Goal: Task Accomplishment & Management: Complete application form

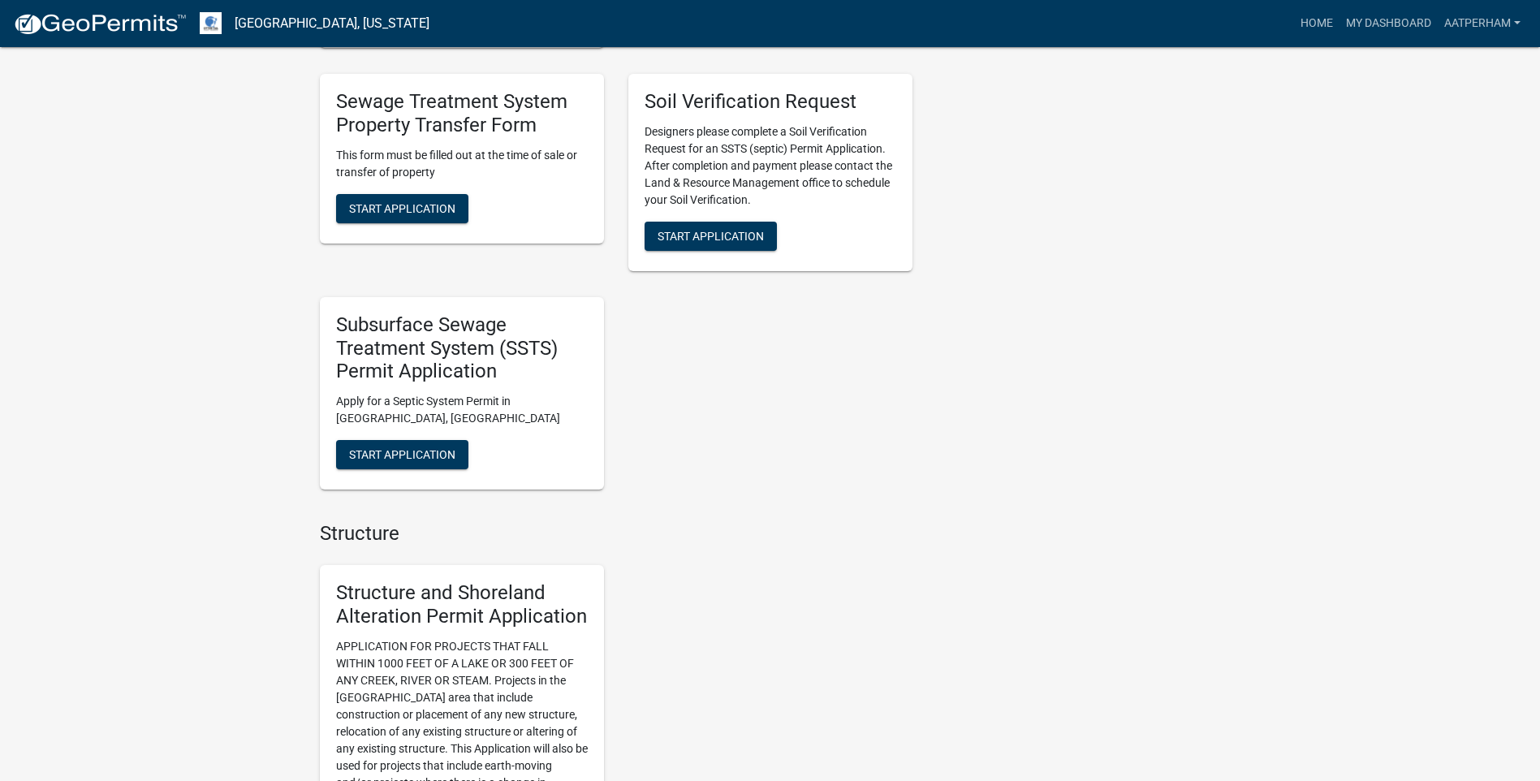
scroll to position [1056, 0]
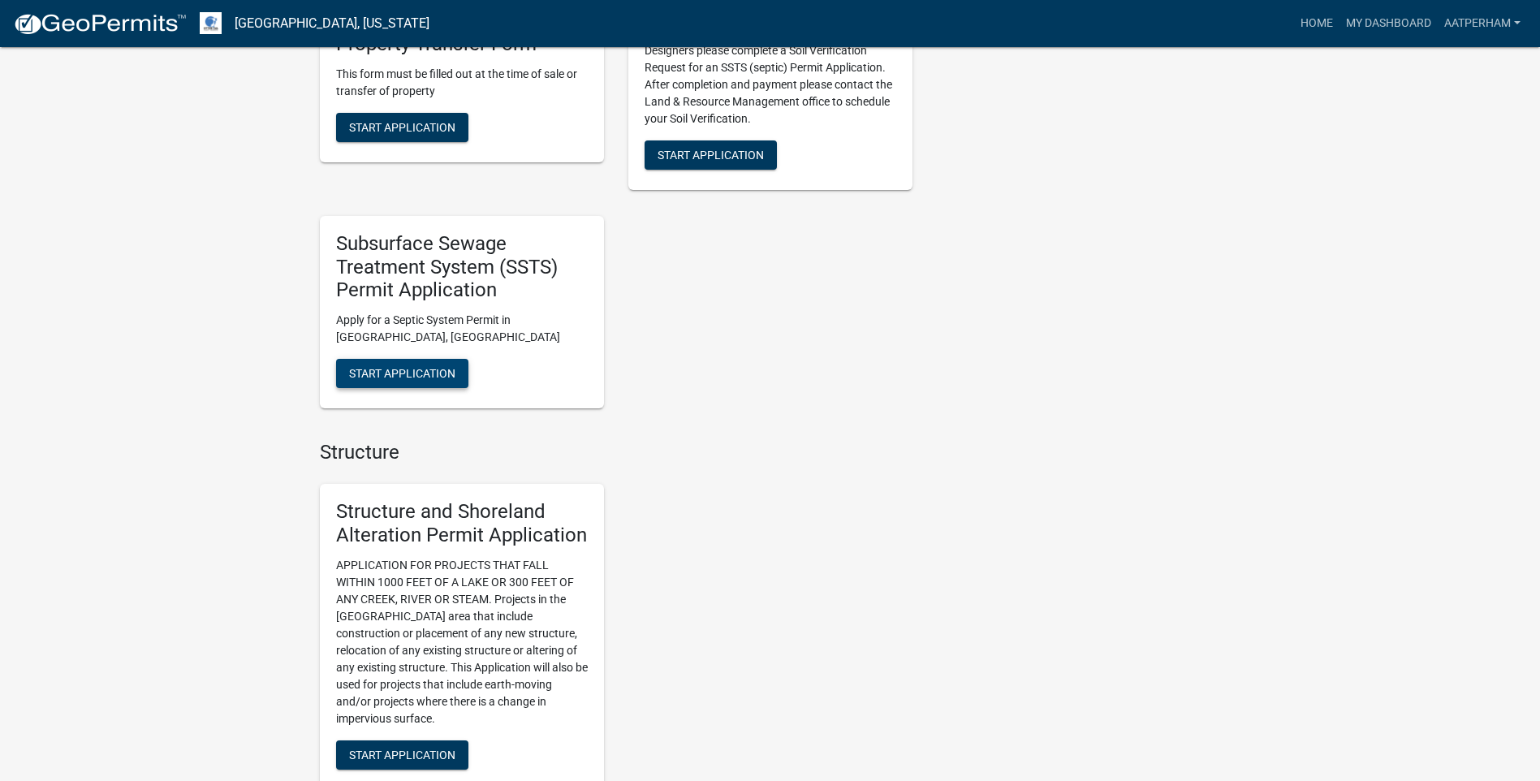
click at [445, 379] on span "Start Application" at bounding box center [402, 373] width 106 height 13
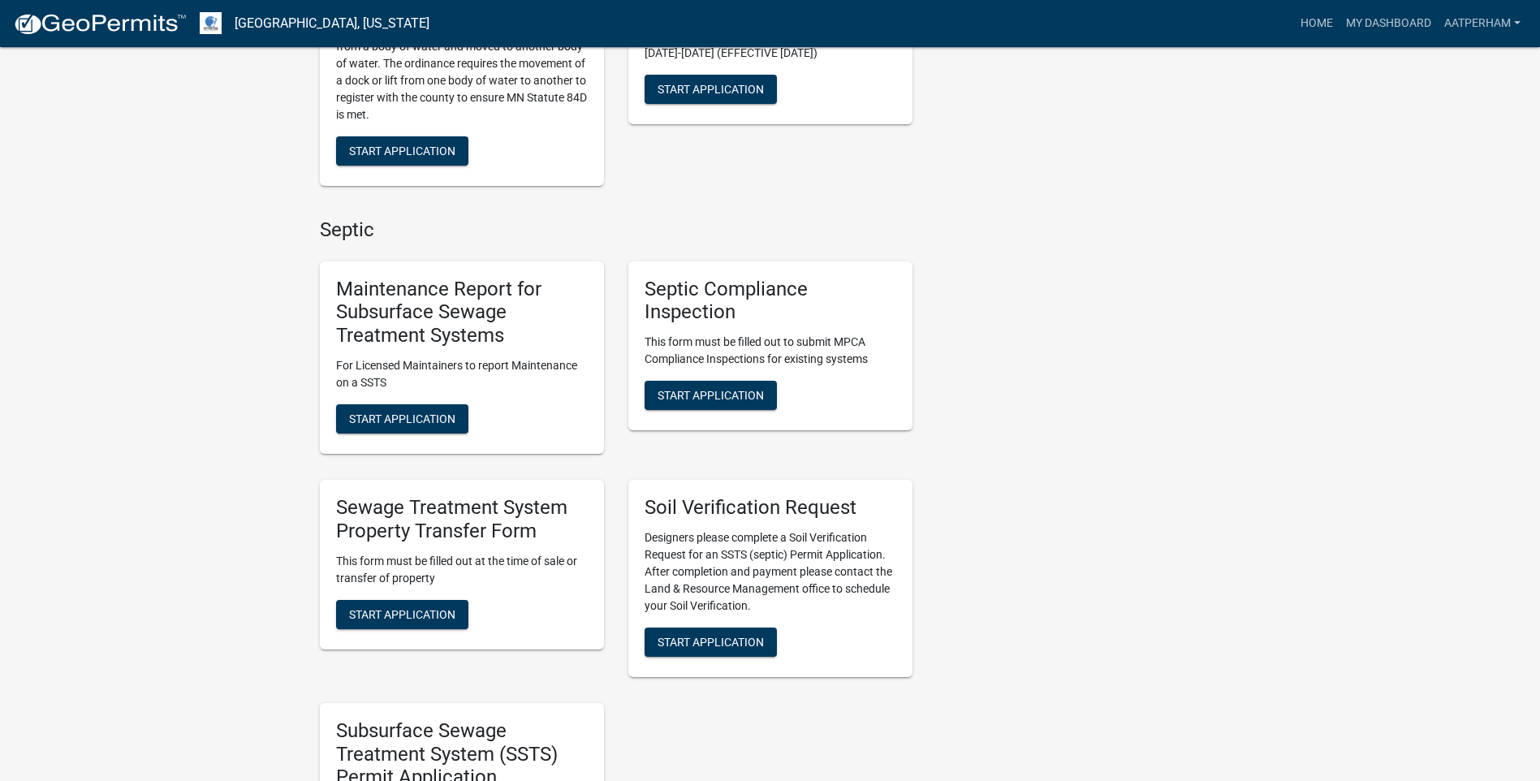
scroll to position [1056, 0]
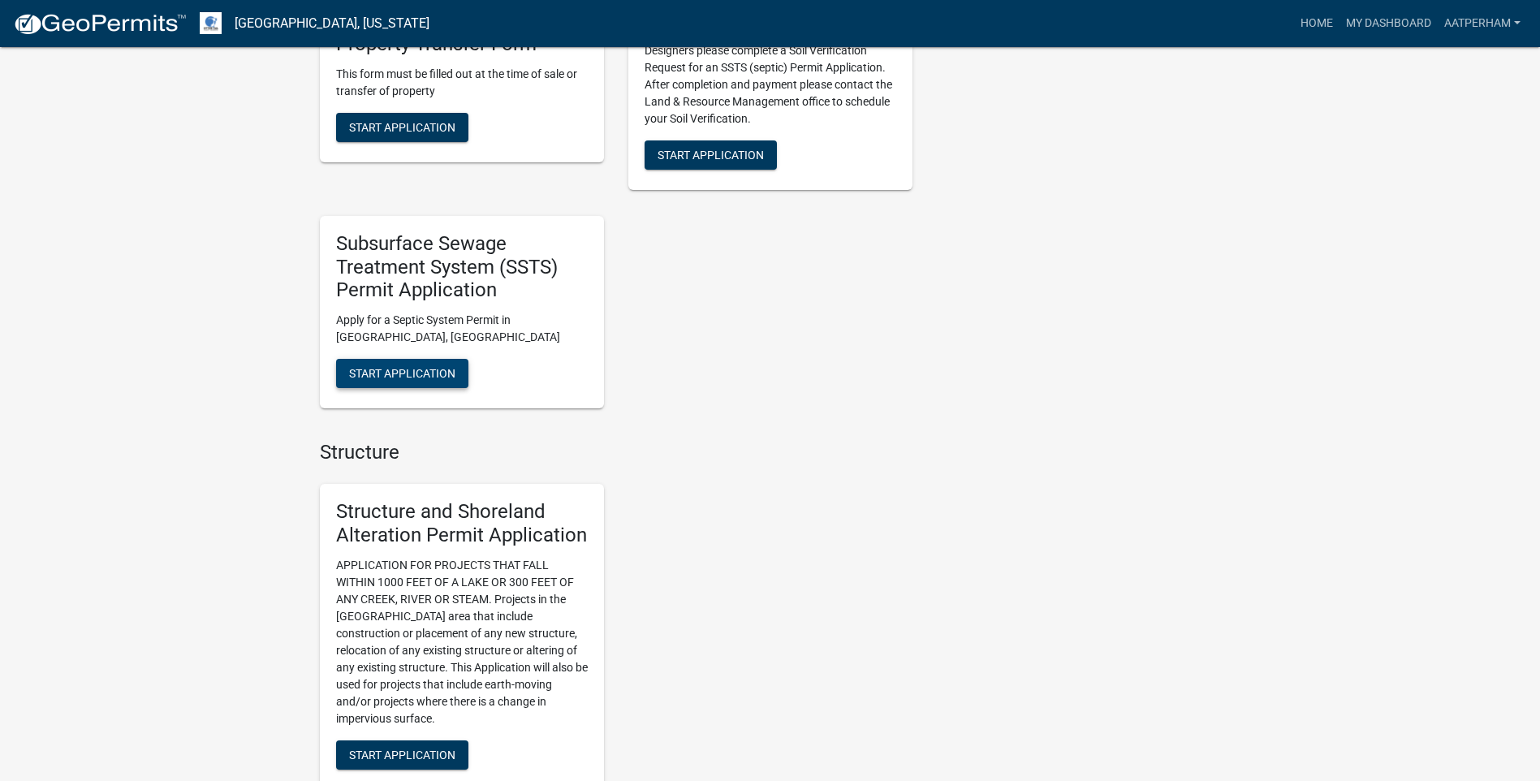
click at [449, 365] on button "Start Application" at bounding box center [402, 373] width 132 height 29
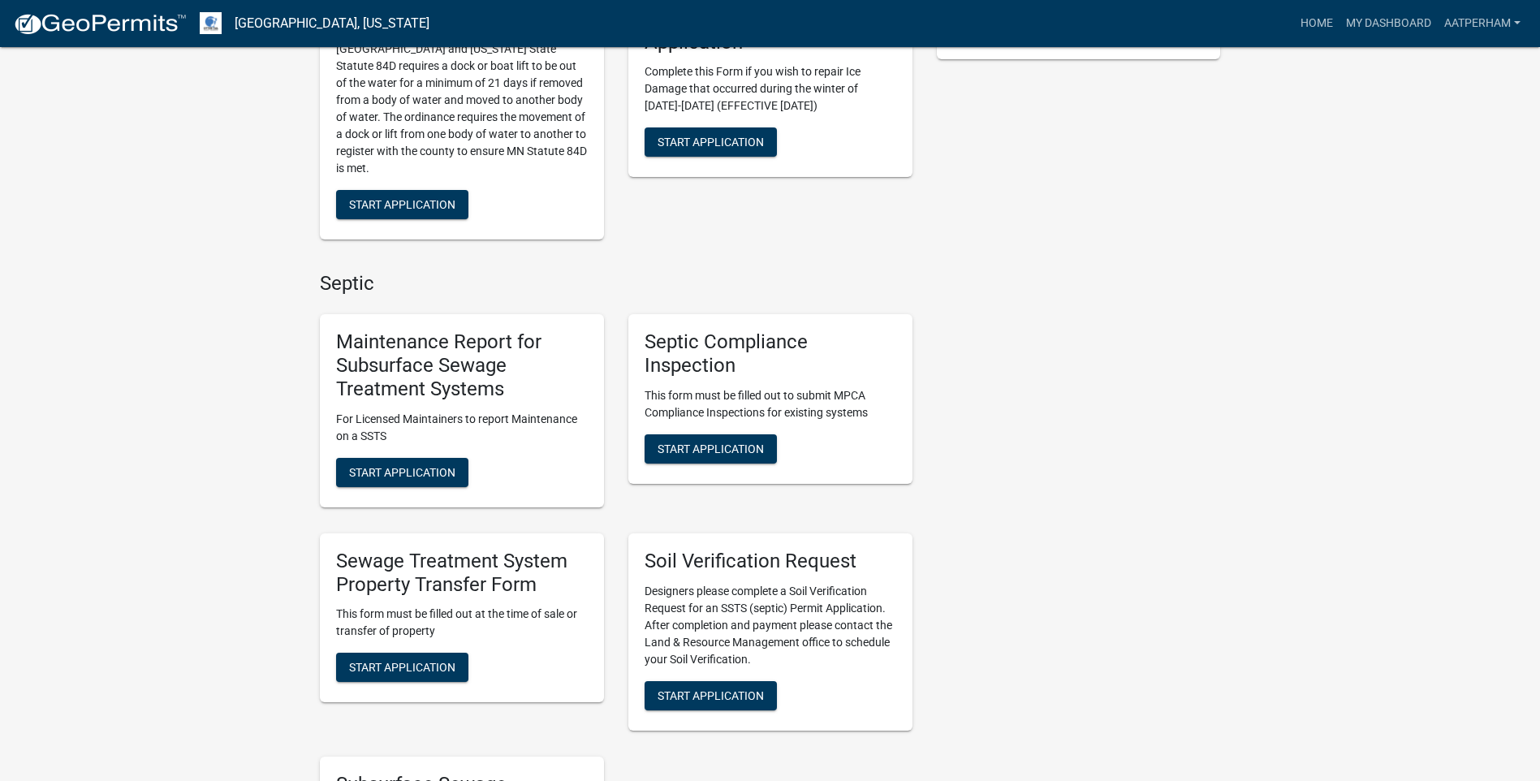
scroll to position [812, 0]
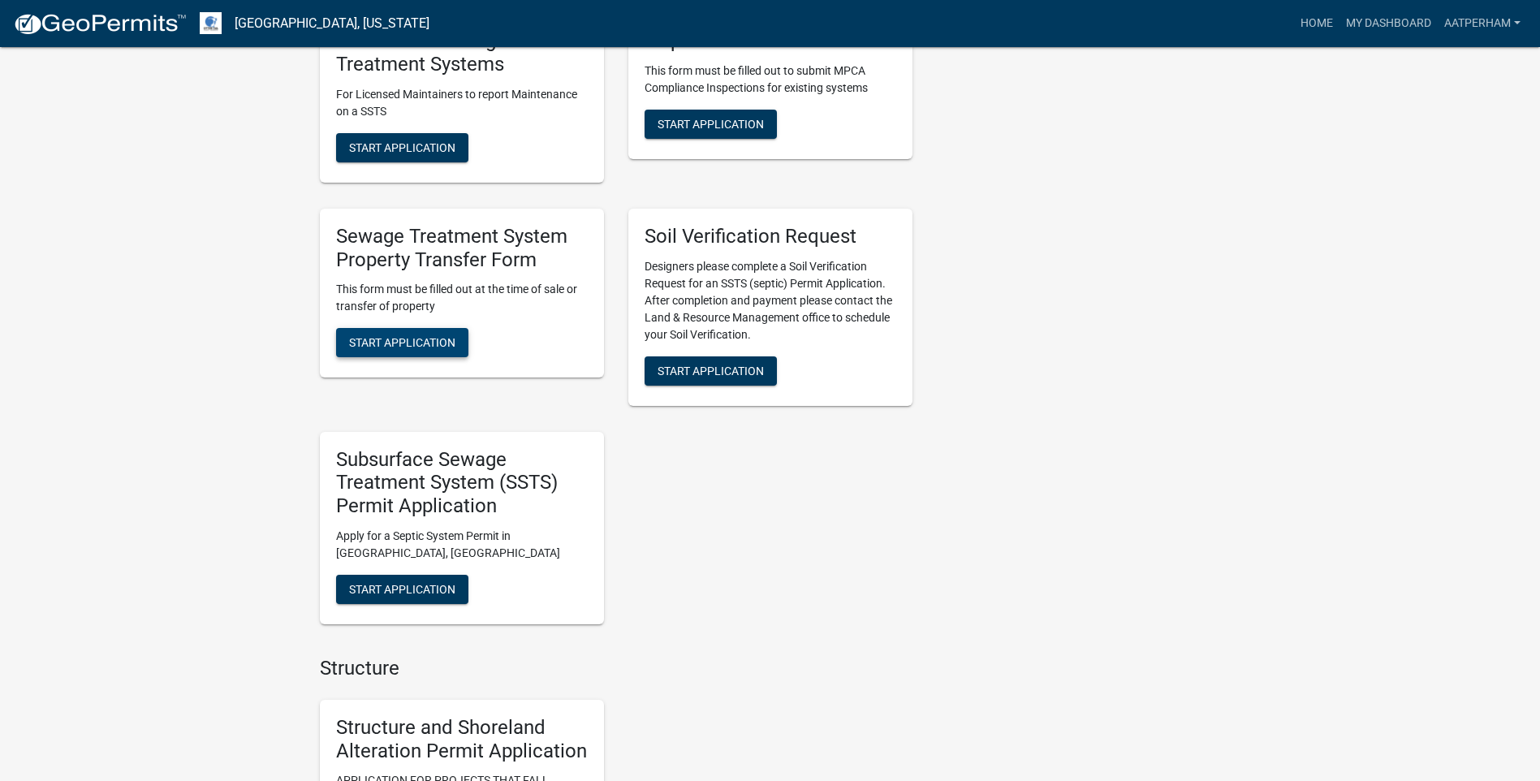
click at [456, 342] on span "Start Application" at bounding box center [402, 342] width 106 height 13
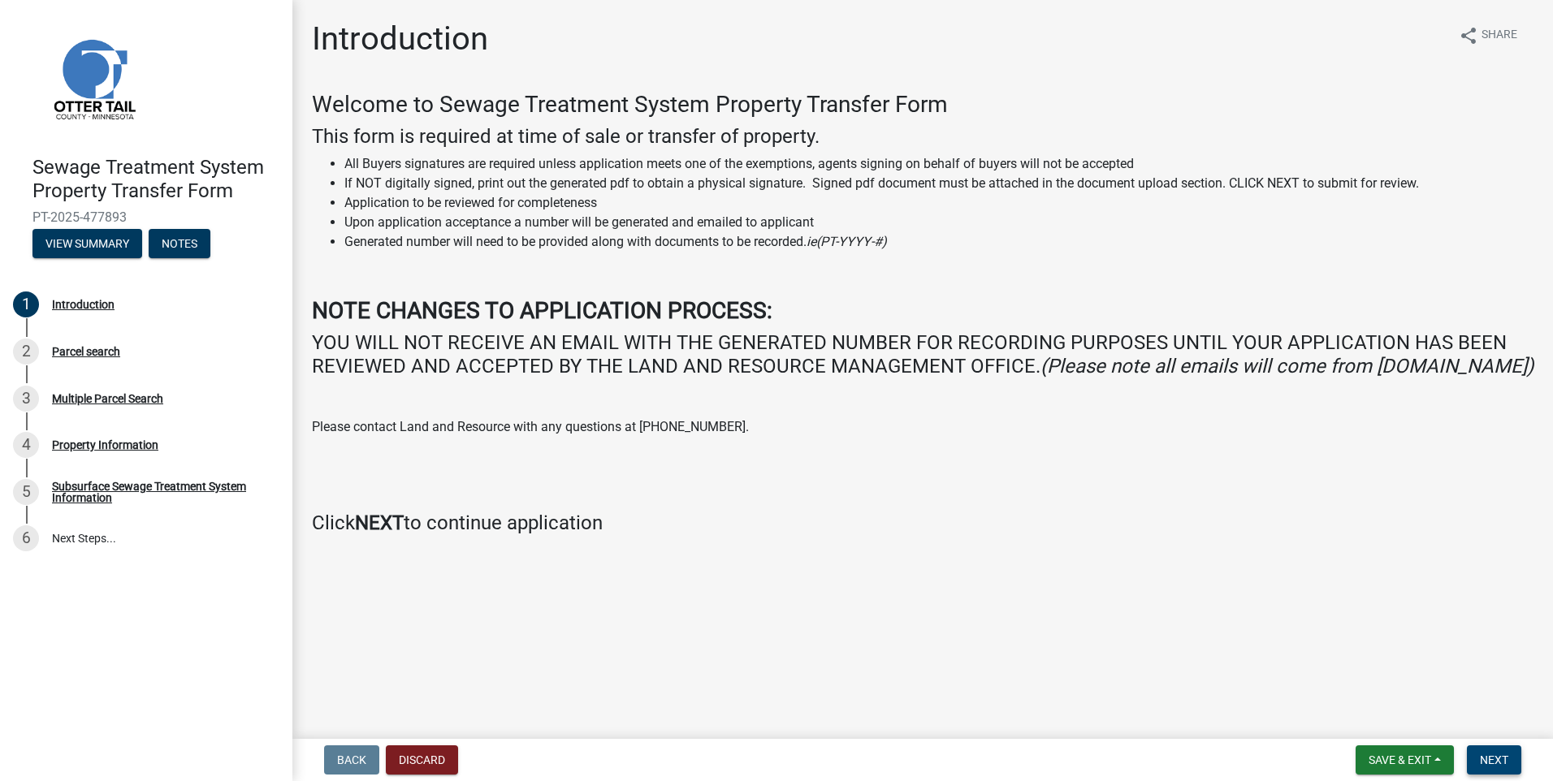
click at [1504, 763] on span "Next" at bounding box center [1494, 760] width 28 height 13
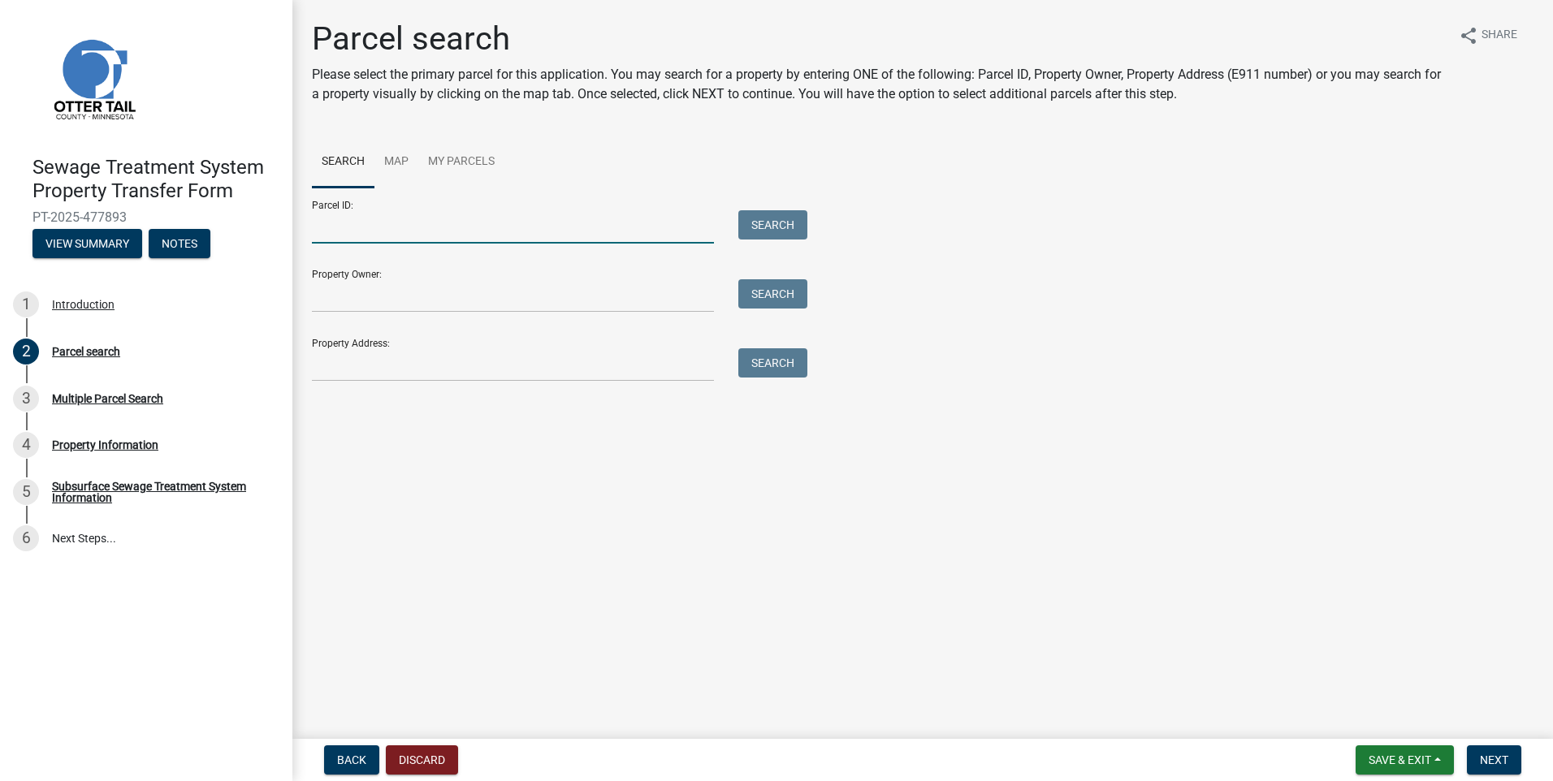
drag, startPoint x: 559, startPoint y: 229, endPoint x: 549, endPoint y: 233, distance: 10.6
click at [559, 229] on input "Parcel ID:" at bounding box center [513, 226] width 402 height 33
click at [363, 215] on input "Parcel ID:" at bounding box center [513, 226] width 402 height 33
type input "46000991074000"
click at [1509, 763] on button "Next" at bounding box center [1494, 759] width 54 height 29
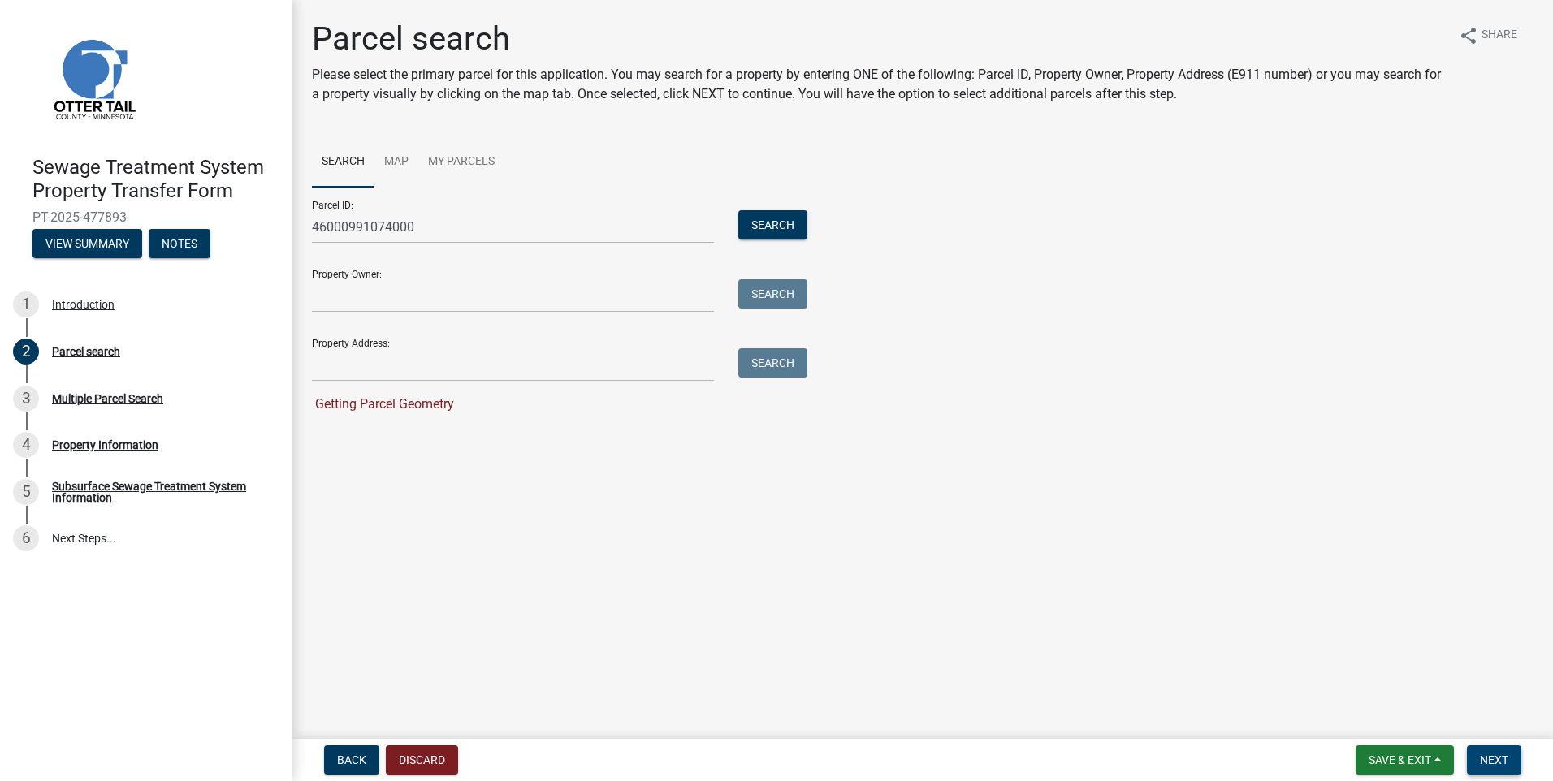
click at [1485, 757] on span "Next" at bounding box center [1494, 760] width 28 height 13
click at [1491, 756] on span "Next" at bounding box center [1494, 760] width 28 height 13
click at [1501, 757] on span "Next" at bounding box center [1494, 760] width 28 height 13
click at [753, 225] on button "Search" at bounding box center [772, 224] width 69 height 29
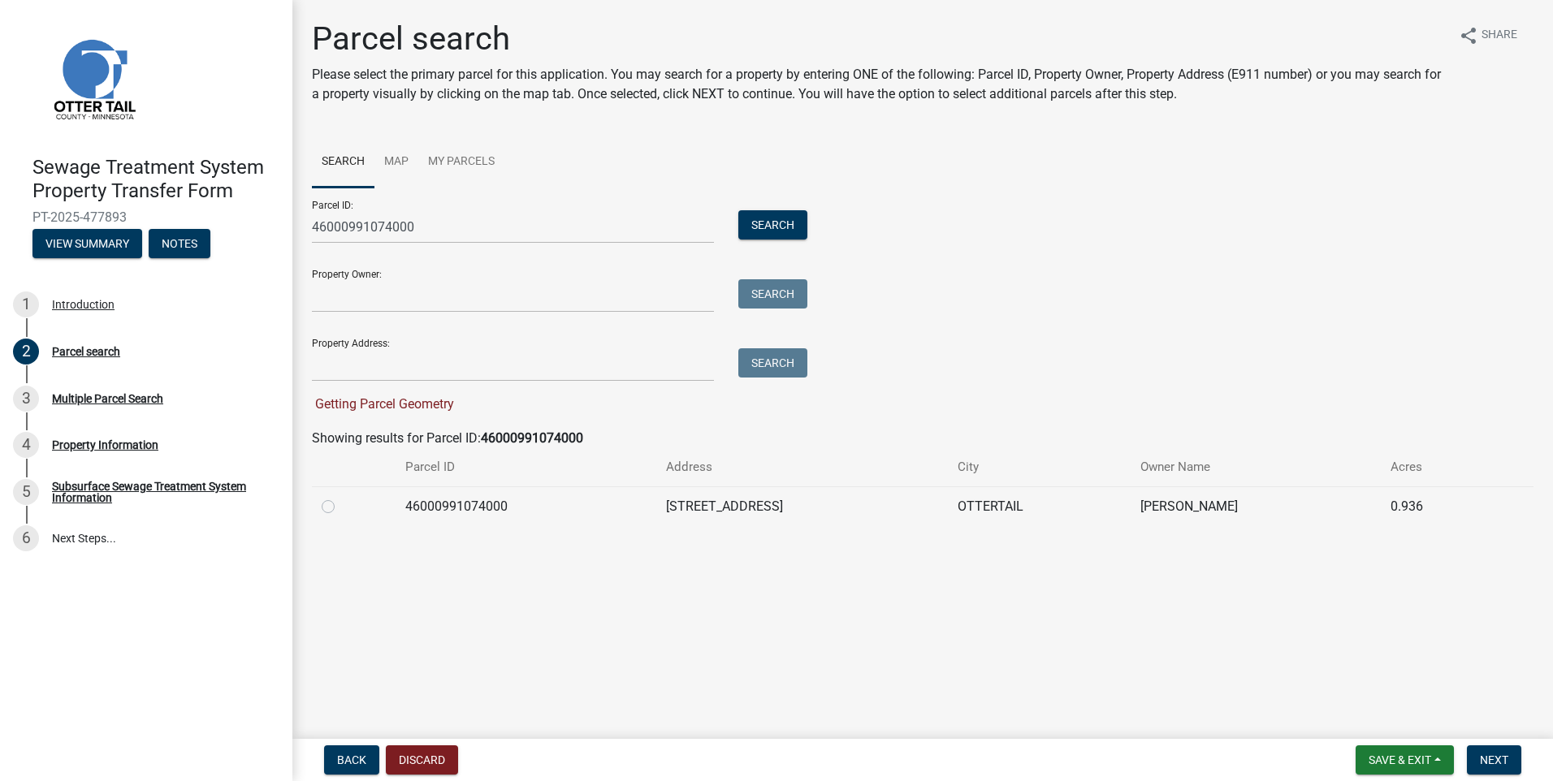
click at [339, 508] on div at bounding box center [354, 506] width 64 height 19
click at [341, 497] on label at bounding box center [341, 497] width 0 height 0
click at [341, 506] on input "radio" at bounding box center [346, 502] width 11 height 11
radio input "true"
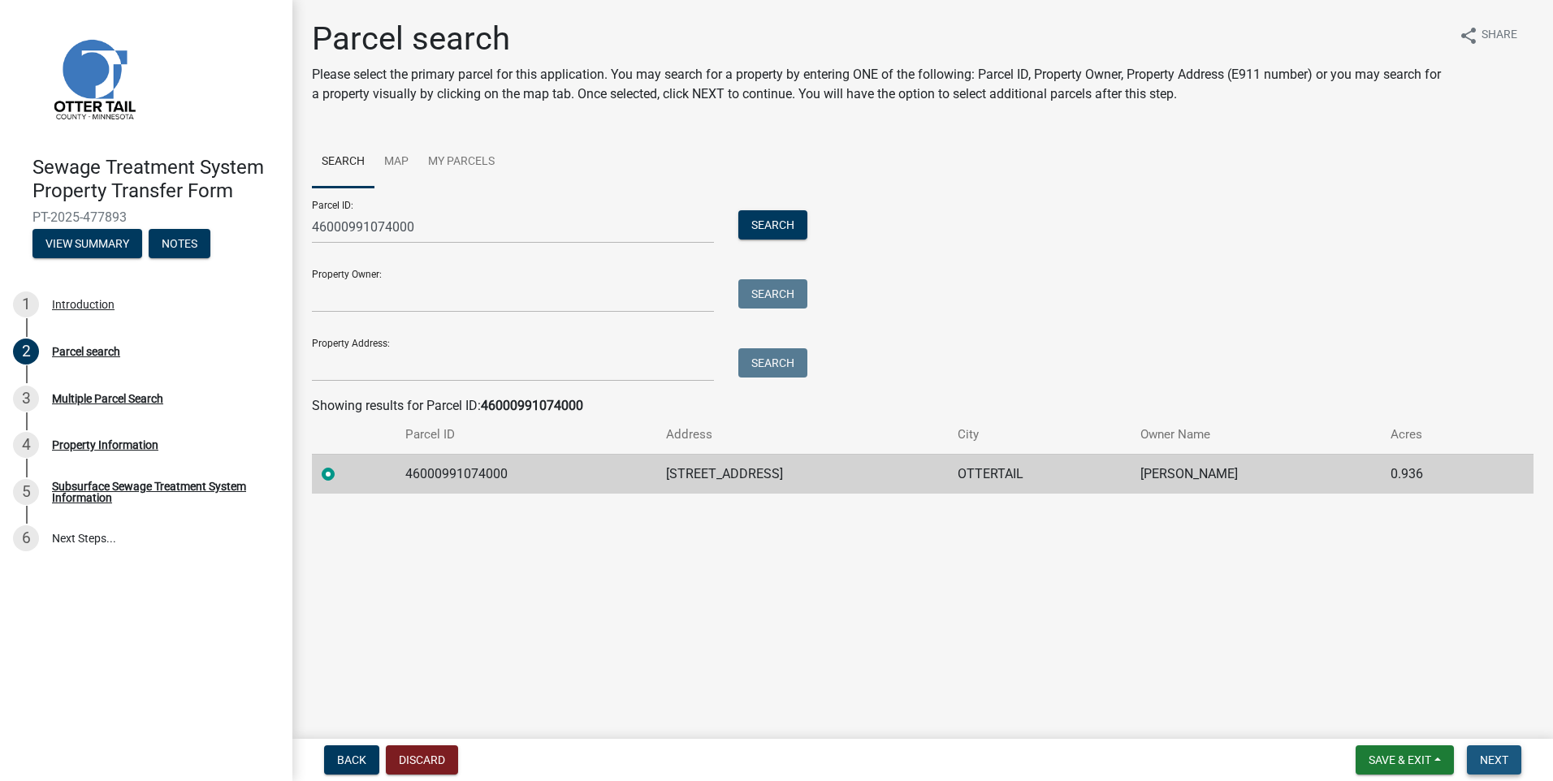
click at [1498, 758] on span "Next" at bounding box center [1494, 760] width 28 height 13
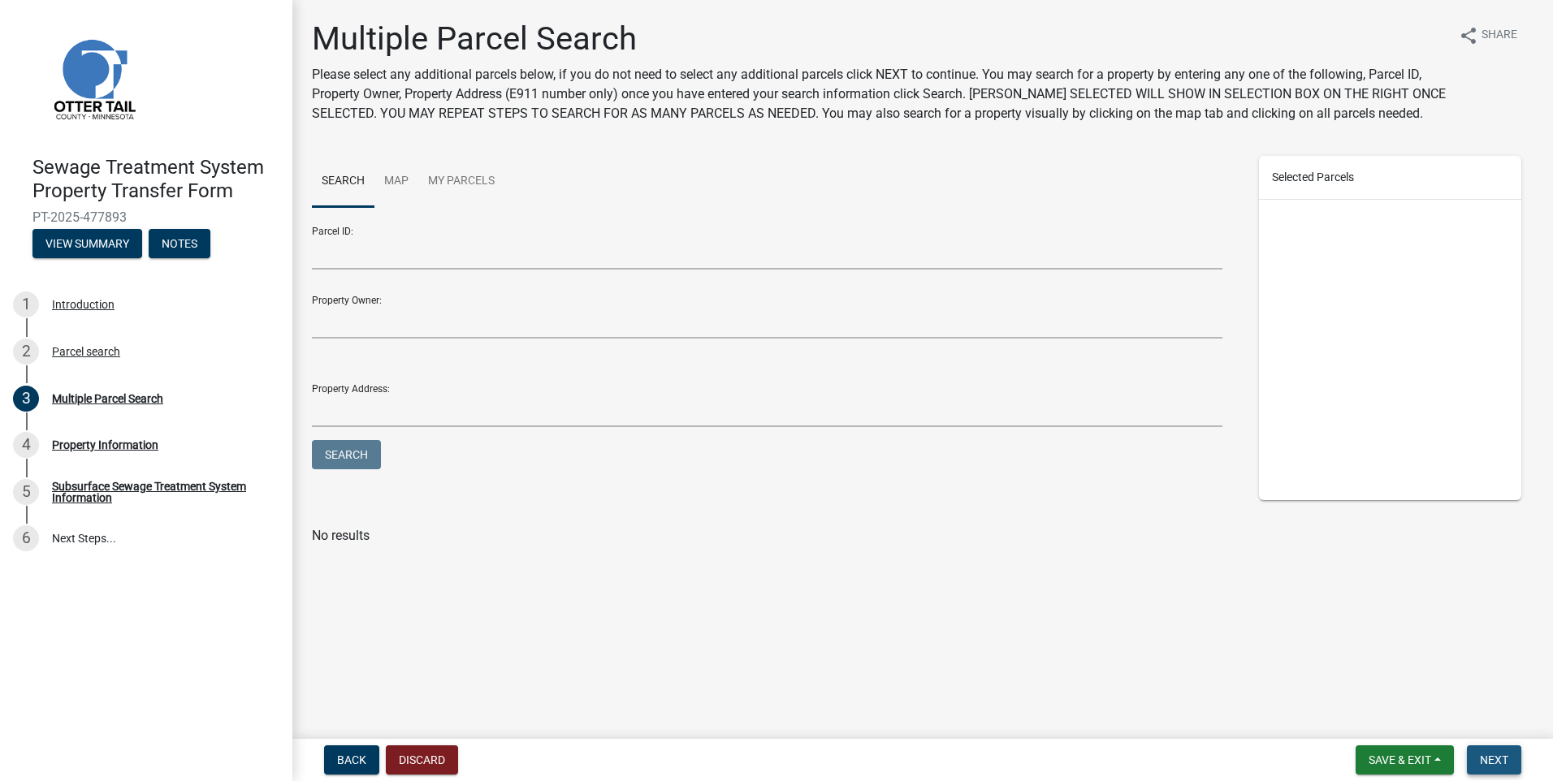
click at [1496, 750] on button "Next" at bounding box center [1494, 759] width 54 height 29
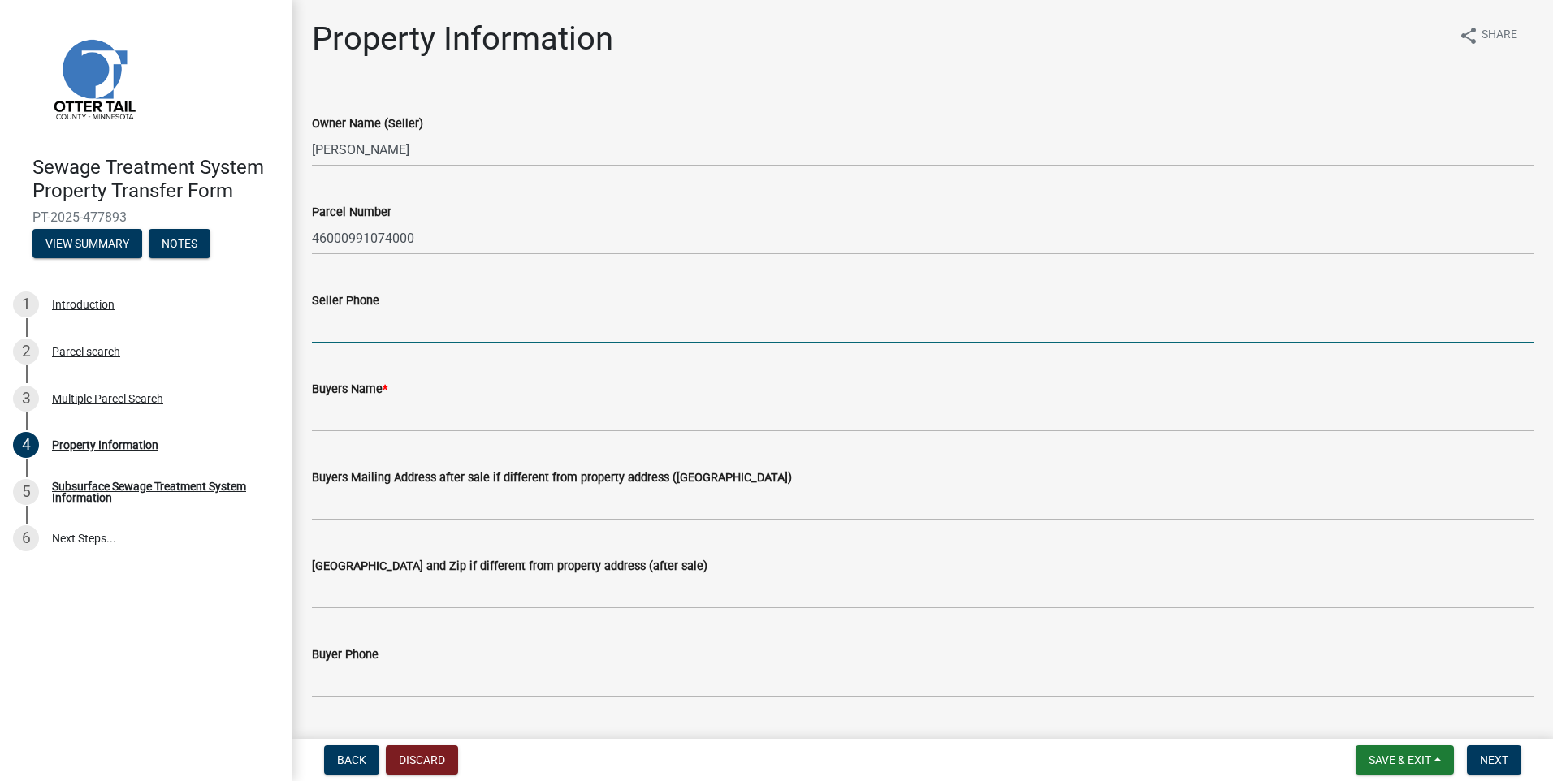
click at [344, 327] on input "Seller Phone" at bounding box center [922, 326] width 1221 height 33
click at [404, 316] on input "Seller Phone" at bounding box center [922, 326] width 1221 height 33
type input "612-749-5224"
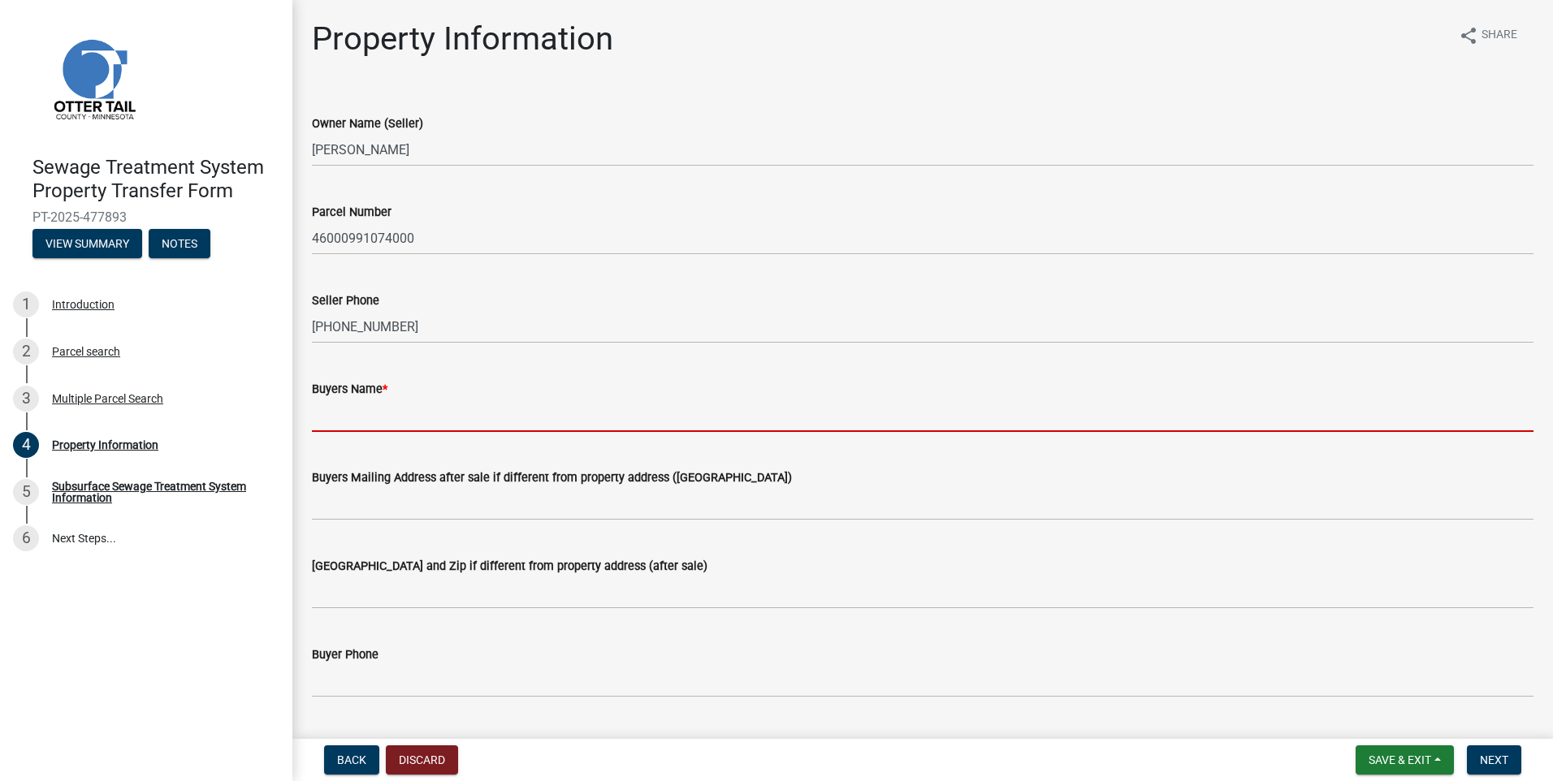
click at [369, 426] on input "Buyers Name *" at bounding box center [922, 415] width 1221 height 33
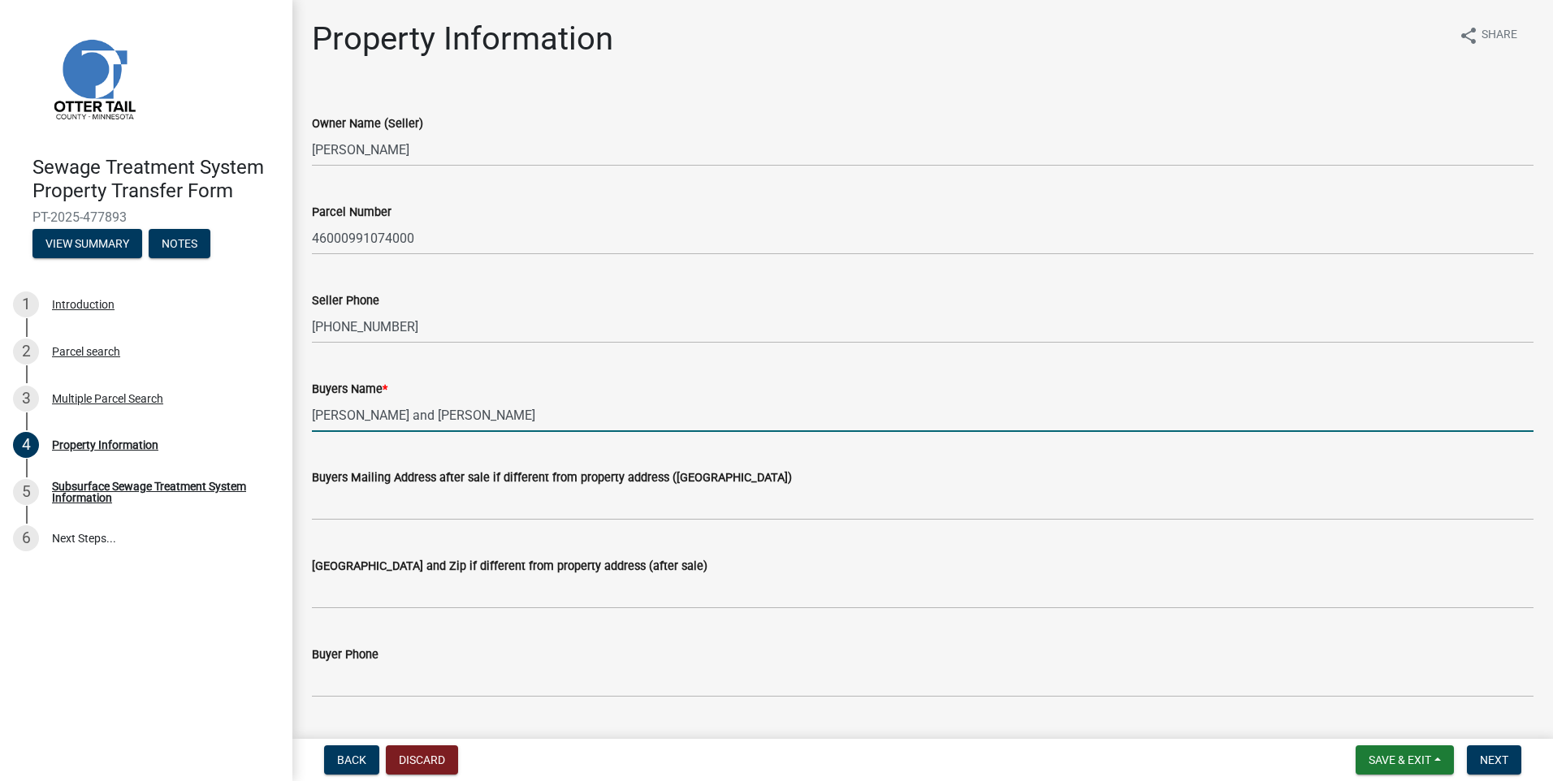
scroll to position [81, 0]
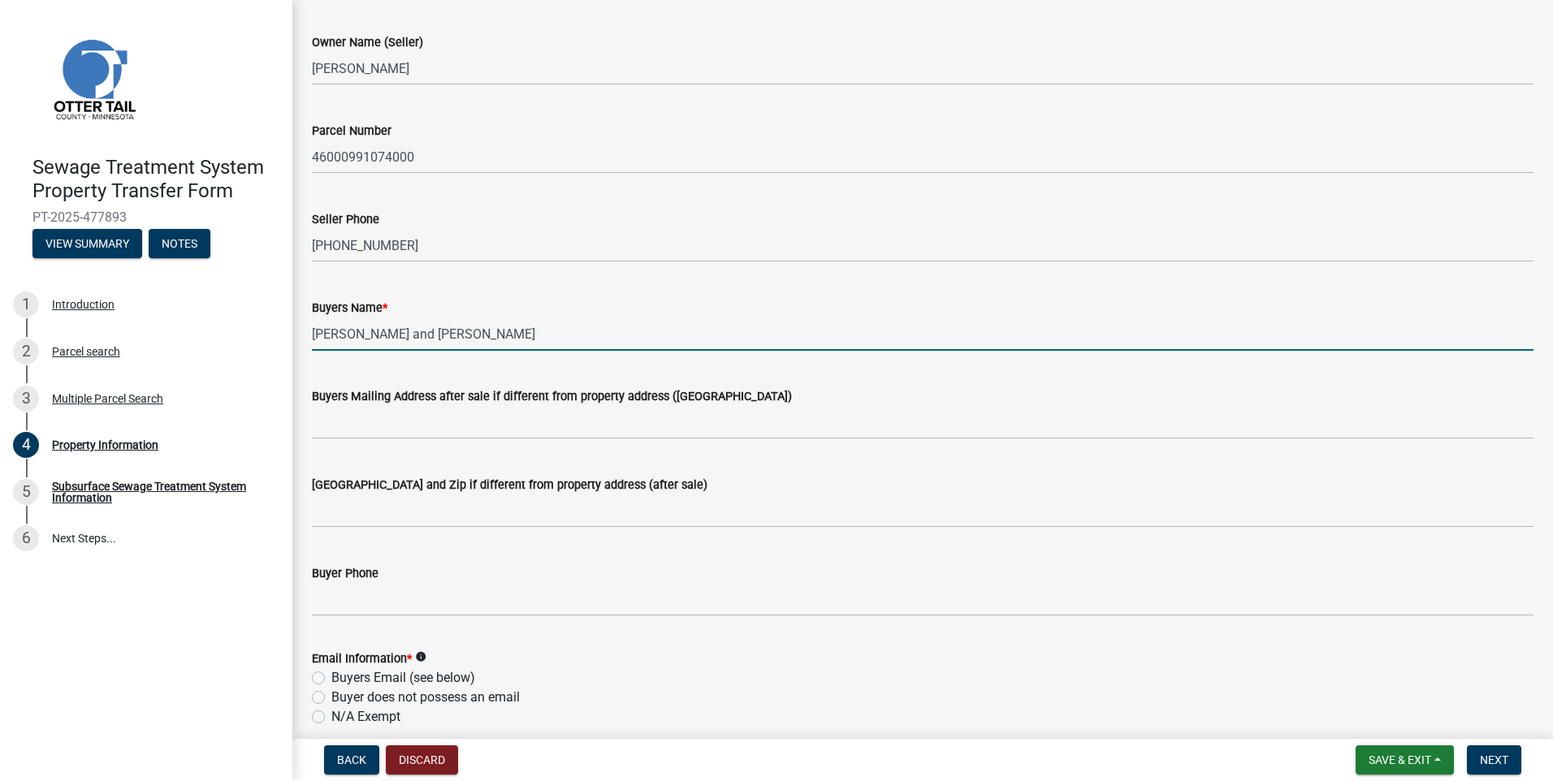
type input "Philip Stoll and Joseph Stoll"
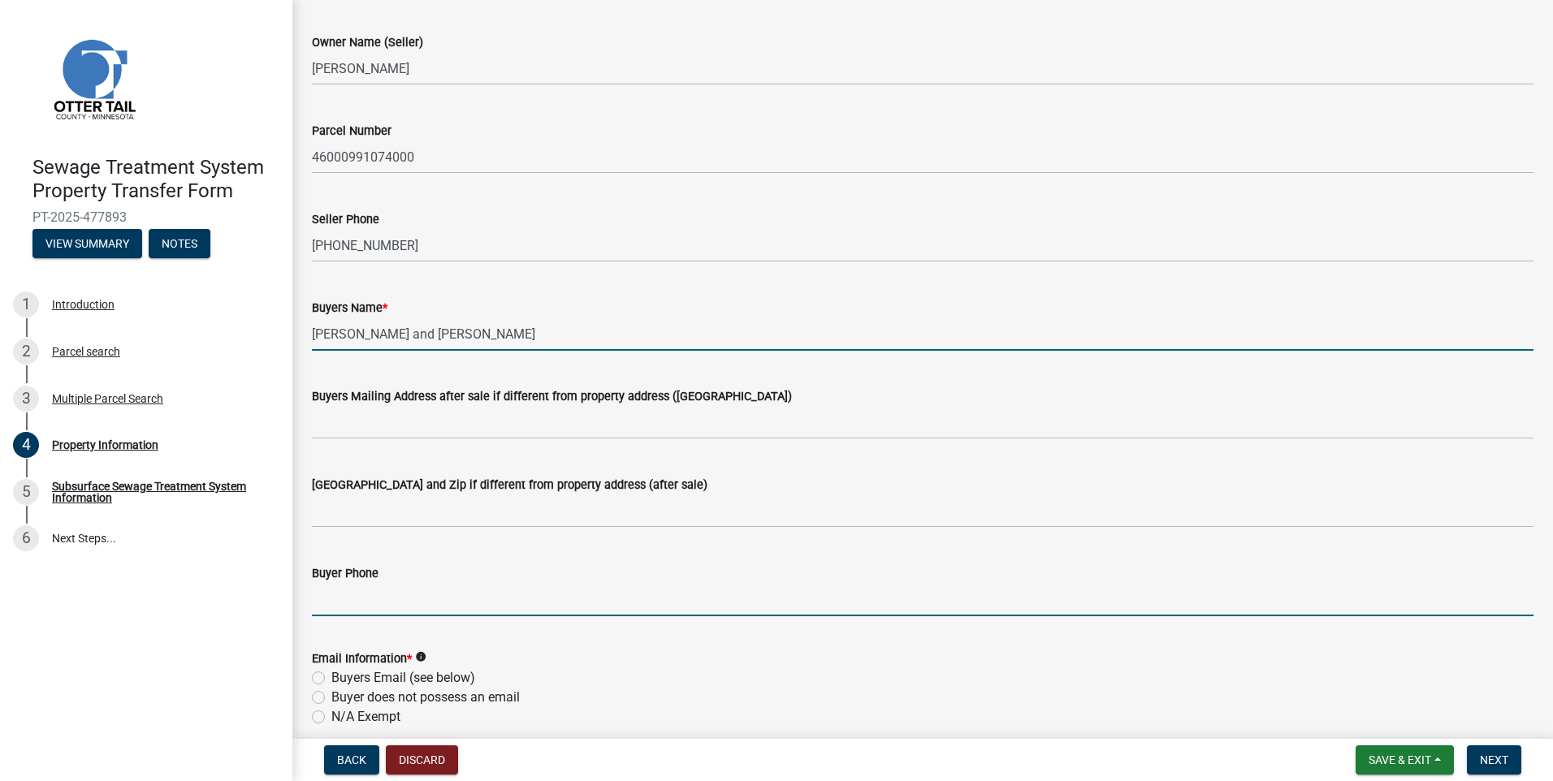
click at [337, 609] on input "Buyer Phone" at bounding box center [922, 599] width 1221 height 33
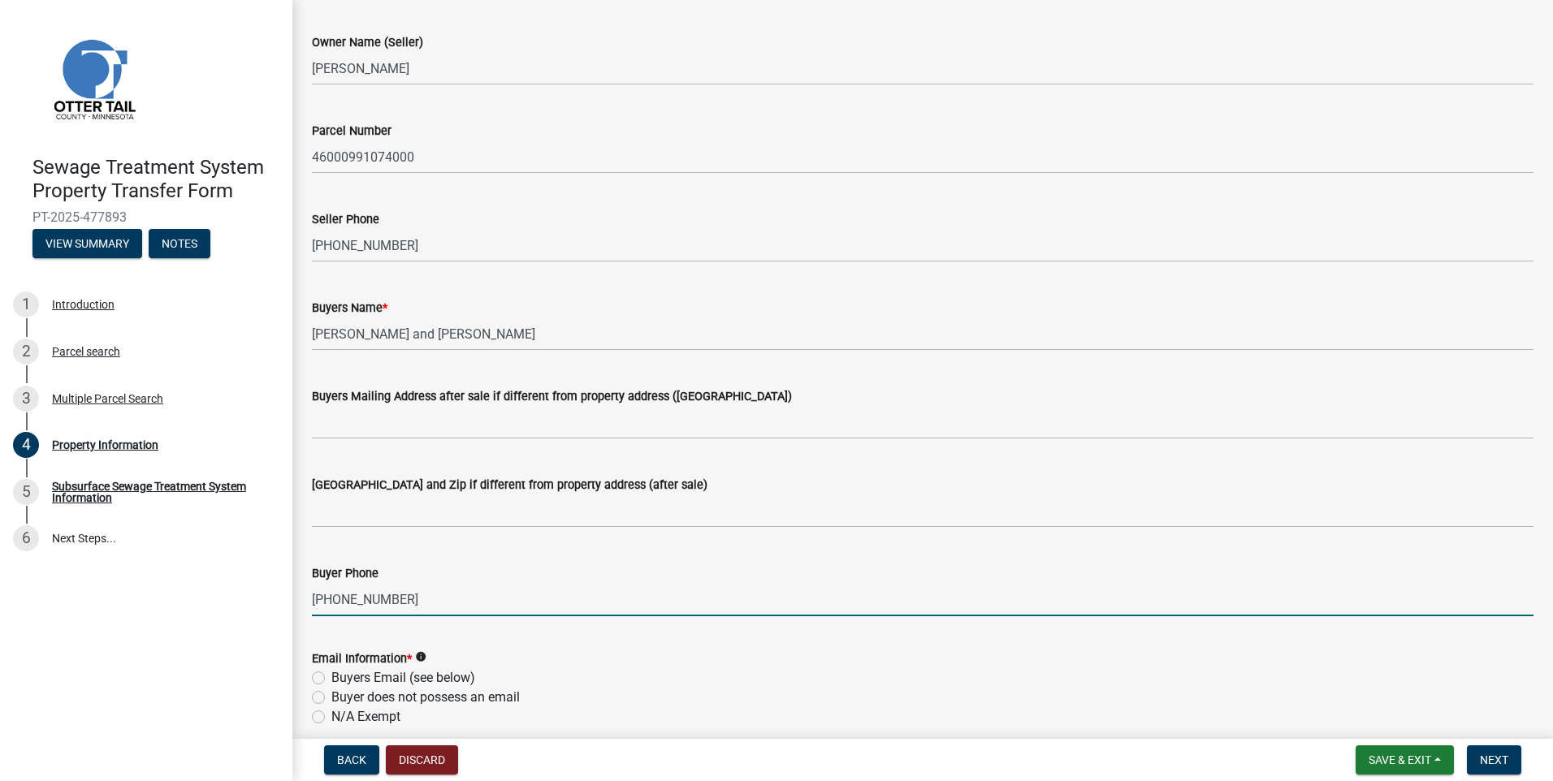
type input "218-839-1849"
click at [331, 682] on label "Buyers Email (see below)" at bounding box center [403, 677] width 144 height 19
click at [331, 679] on input "Buyers Email (see below)" at bounding box center [336, 673] width 11 height 11
radio input "true"
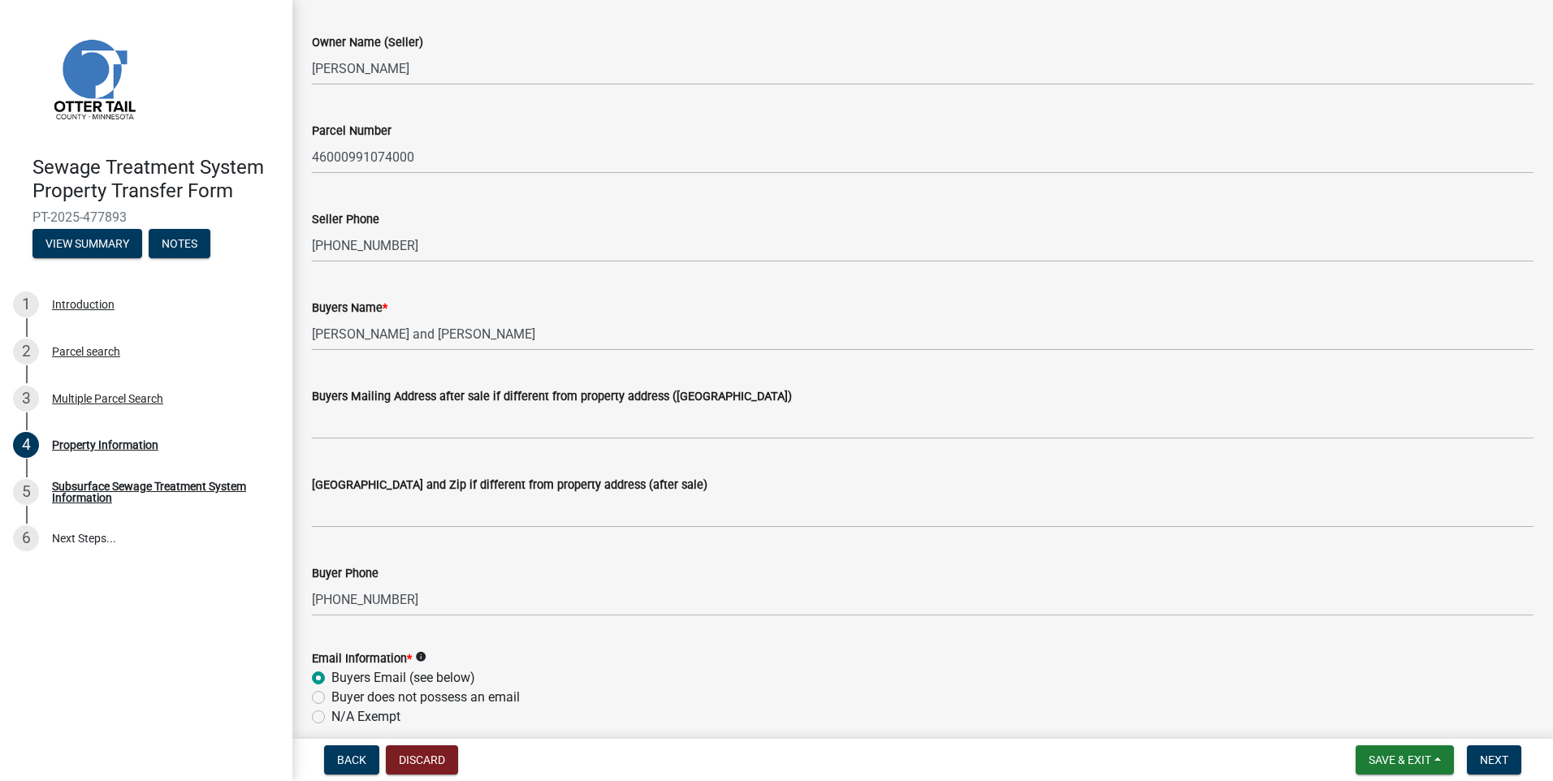
scroll to position [406, 0]
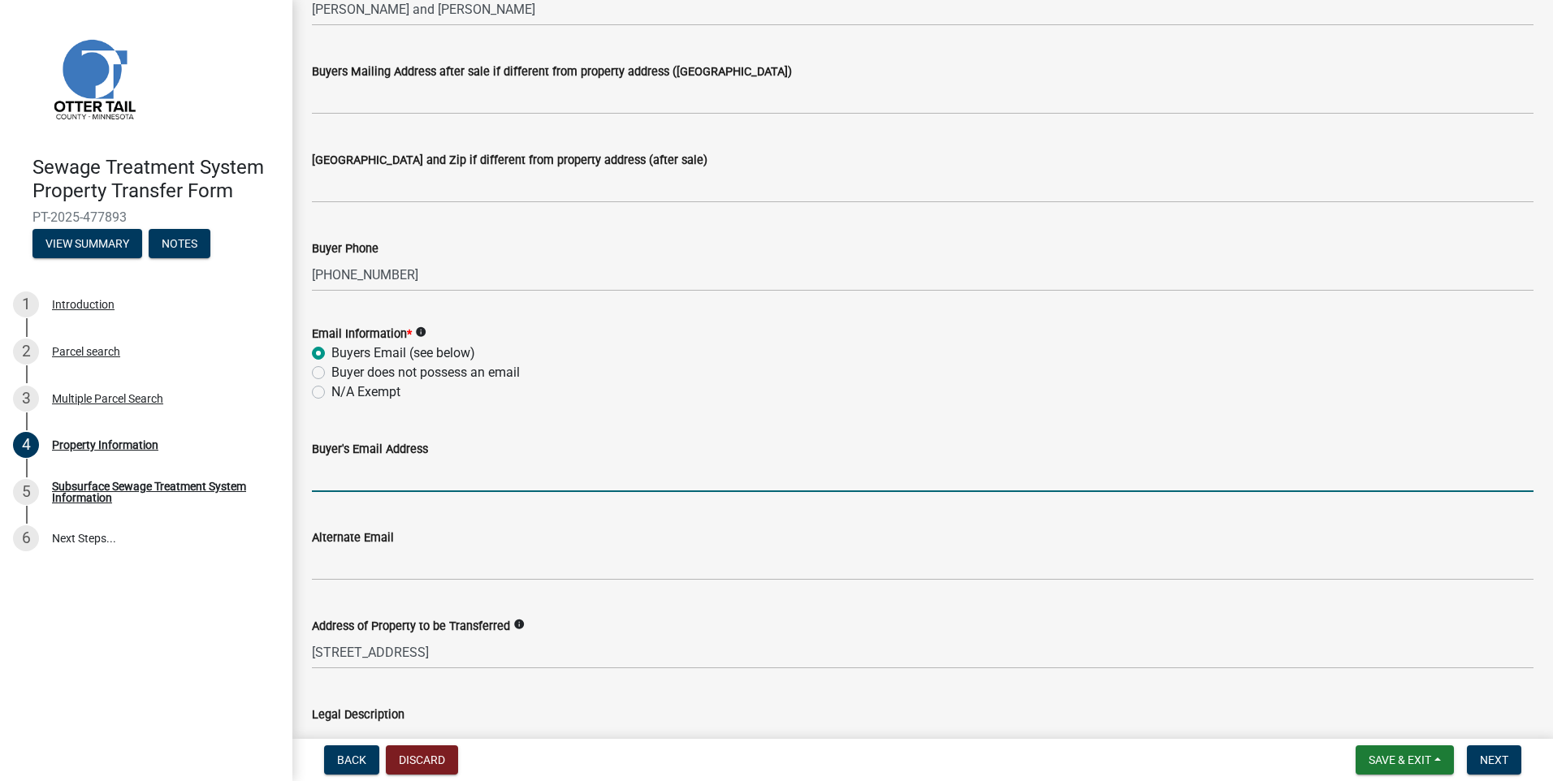
click at [332, 480] on input "Buyer's Email Address" at bounding box center [922, 475] width 1221 height 33
type input "pstoll93@hotmail.com"
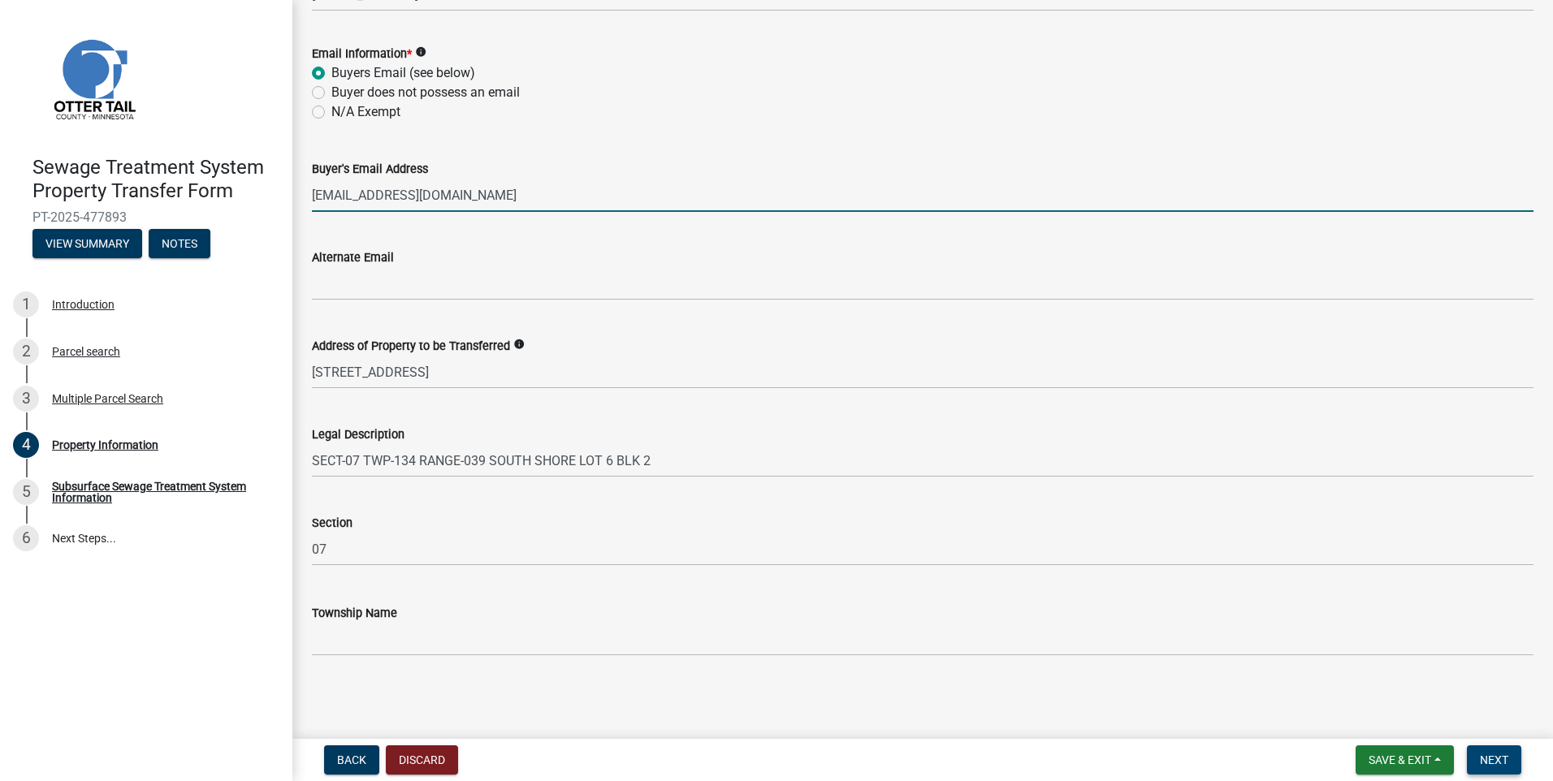
click at [1511, 756] on button "Next" at bounding box center [1494, 759] width 54 height 29
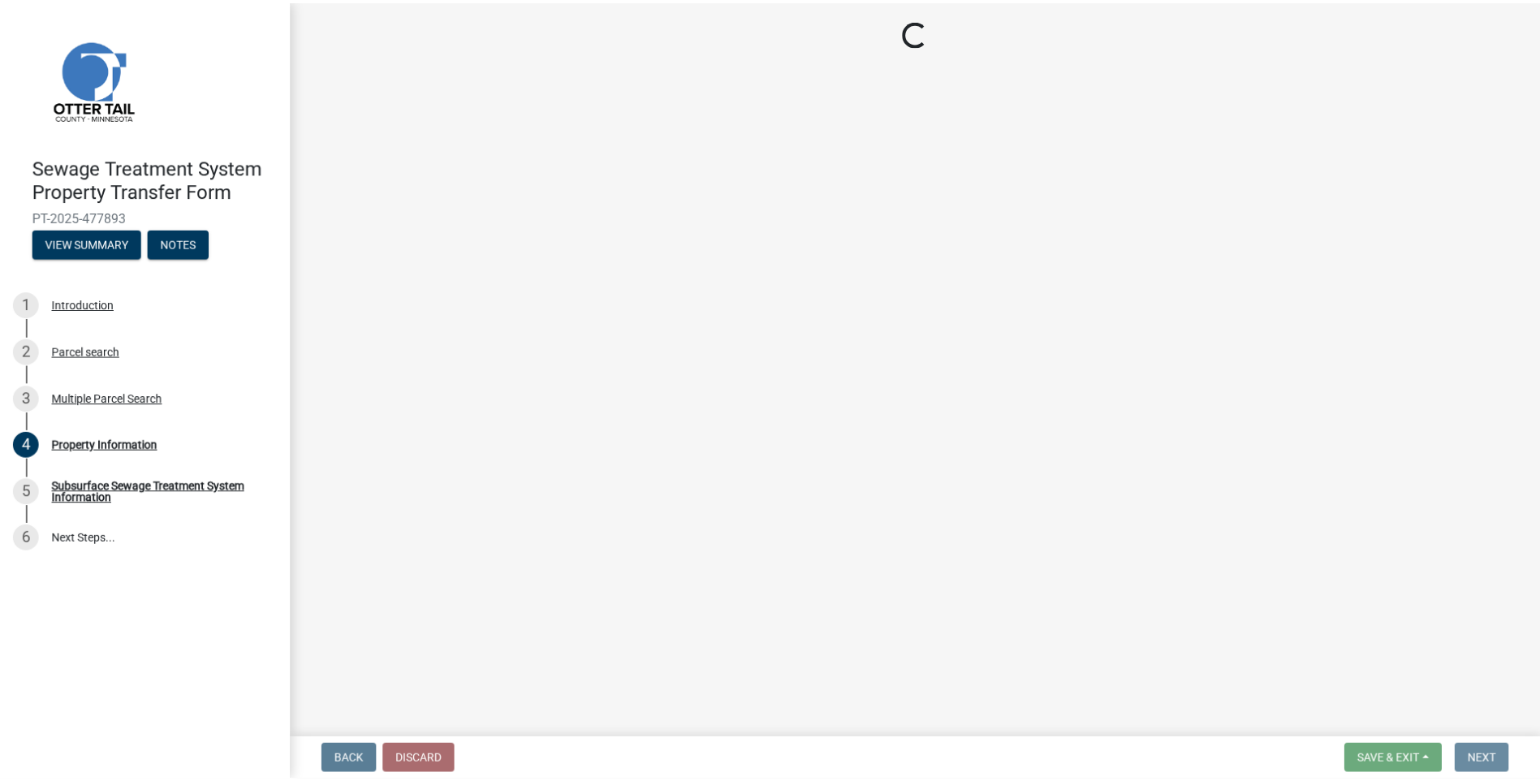
scroll to position [0, 0]
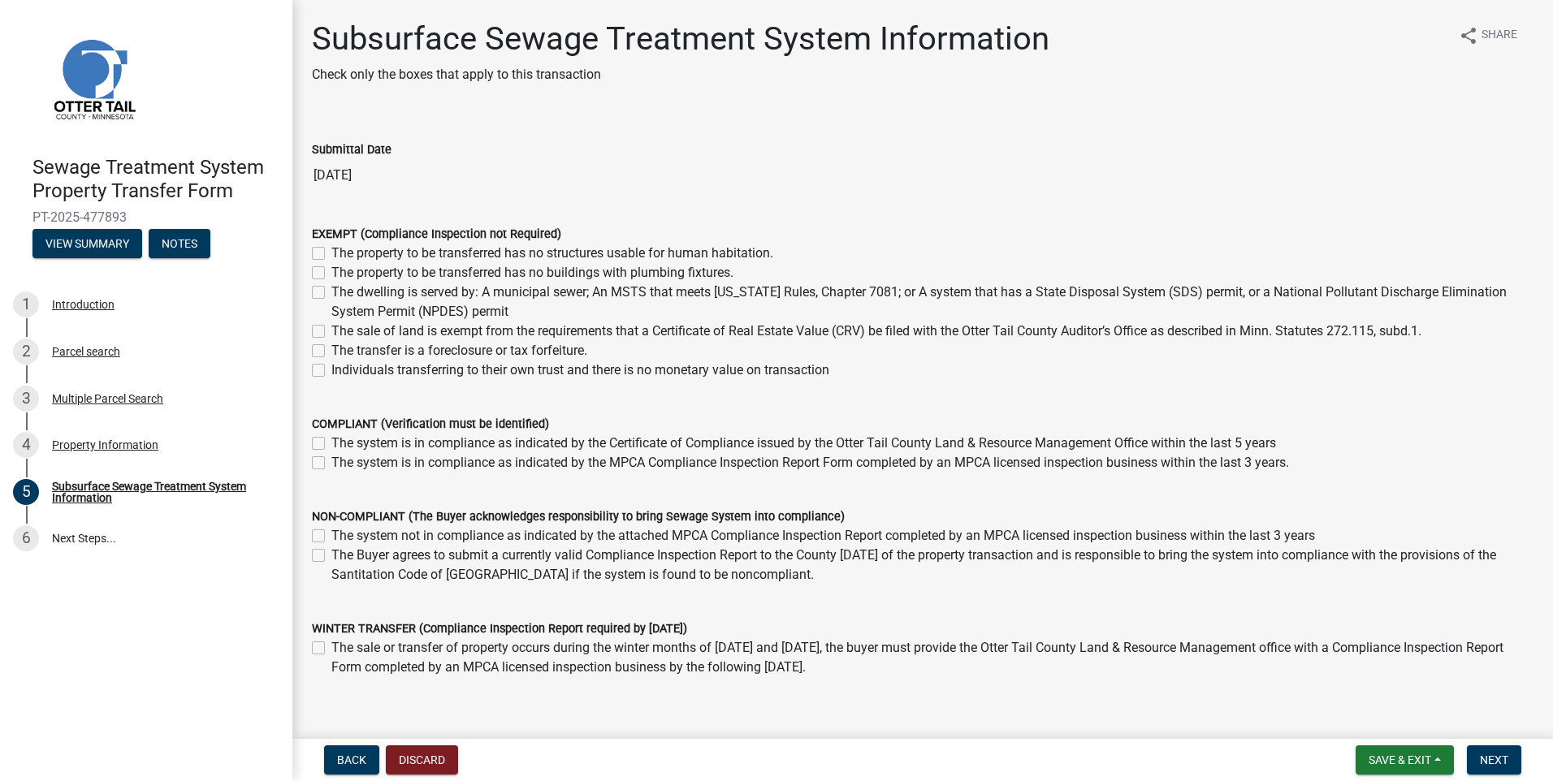
click at [331, 274] on label "The property to be transferred has no buildings with plumbing fixtures." at bounding box center [532, 272] width 402 height 19
click at [331, 274] on input "The property to be transferred has no buildings with plumbing fixtures." at bounding box center [336, 268] width 11 height 11
checkbox input "true"
checkbox input "false"
checkbox input "true"
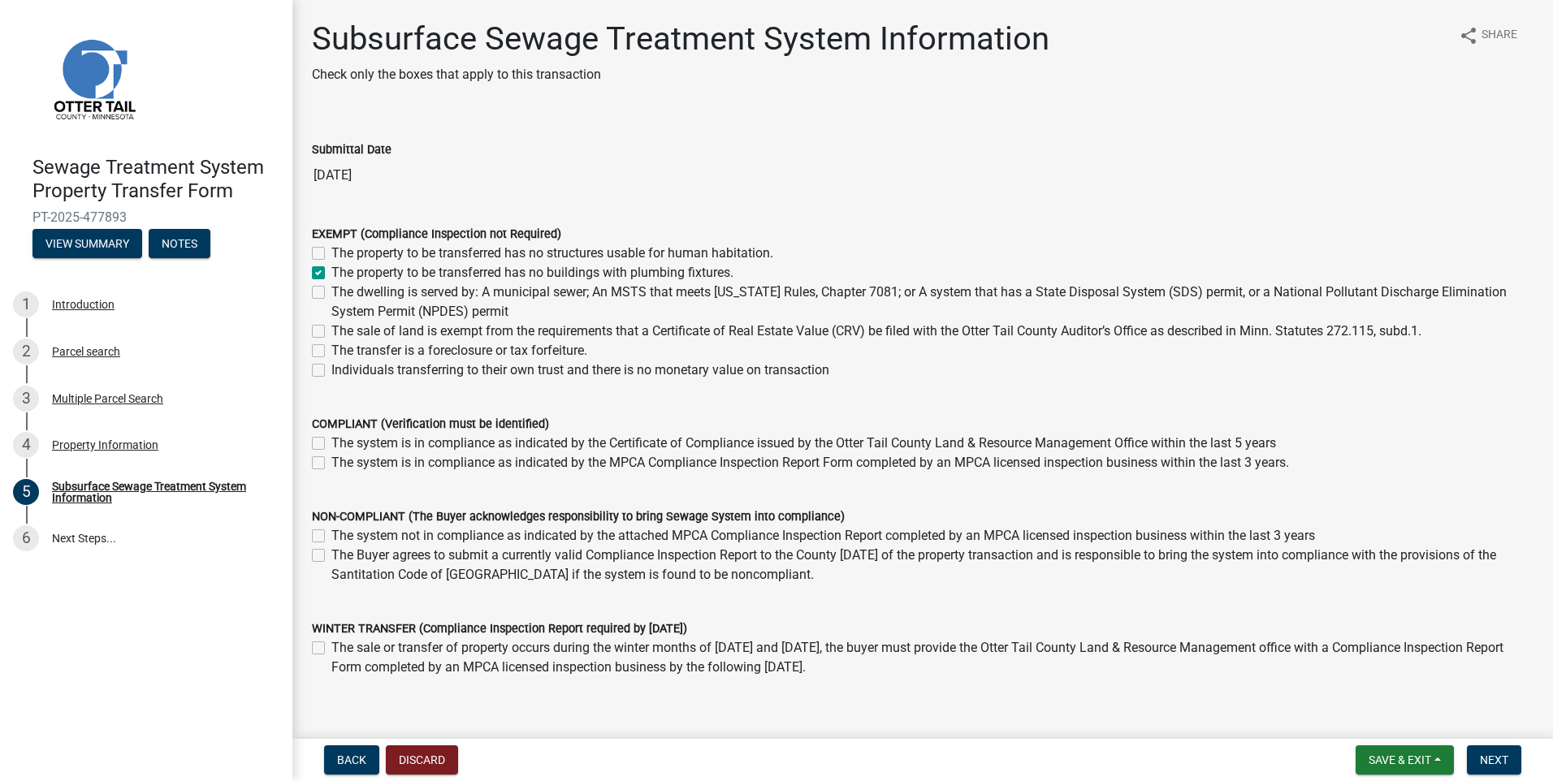
checkbox input "false"
click at [1499, 759] on span "Next" at bounding box center [1494, 760] width 28 height 13
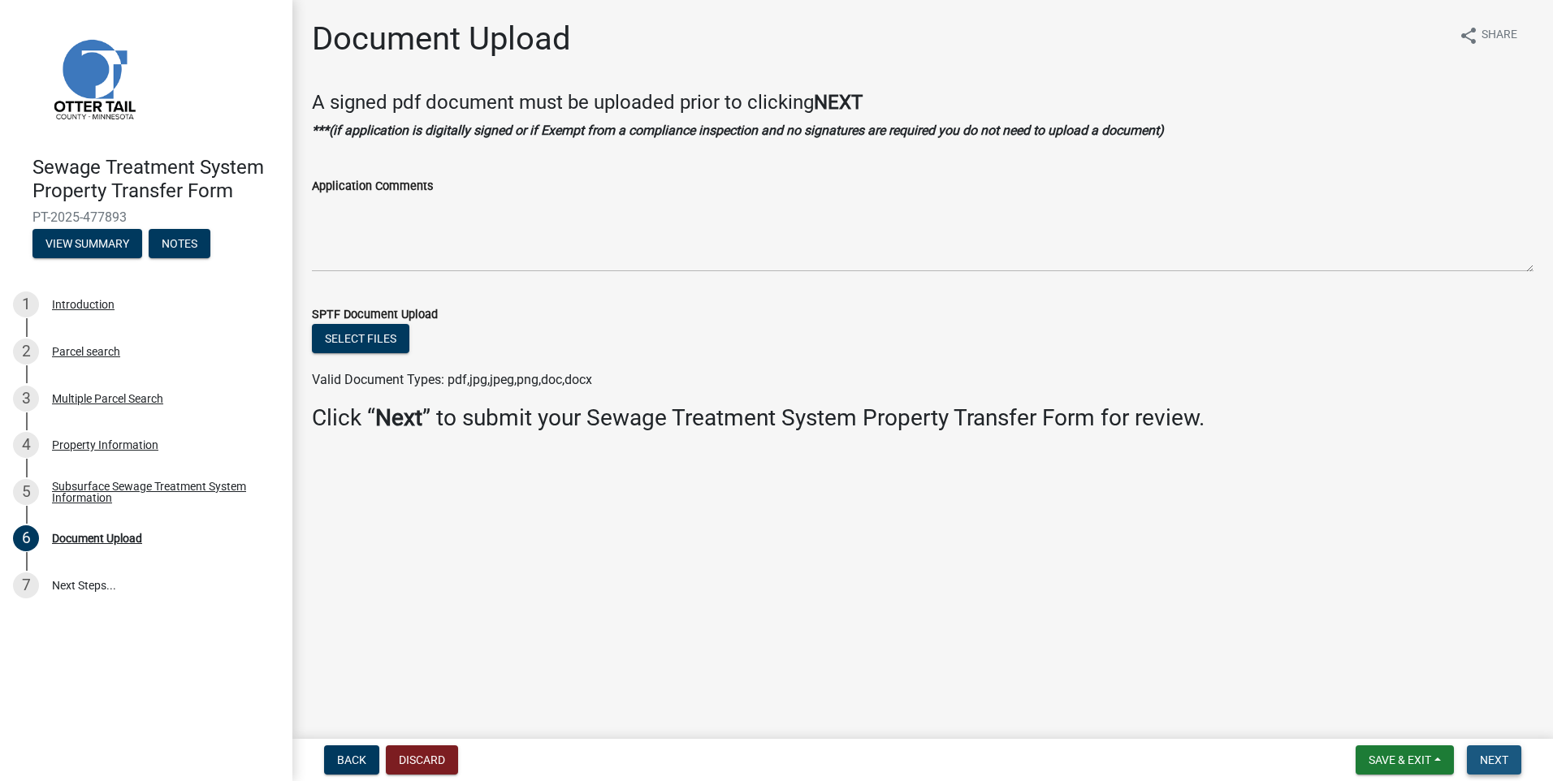
click at [1498, 758] on span "Next" at bounding box center [1494, 760] width 28 height 13
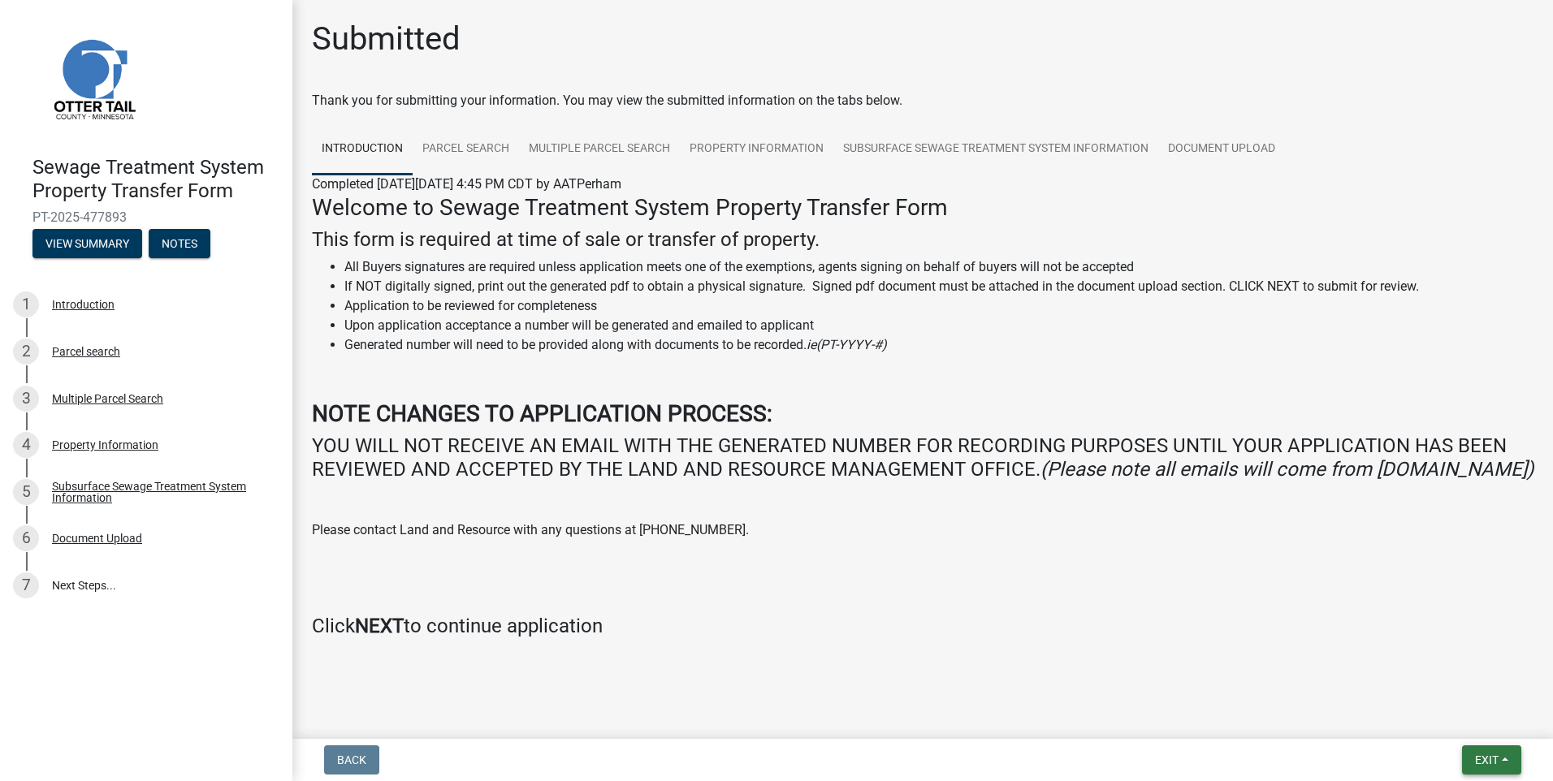
click at [1498, 758] on span "Exit" at bounding box center [1487, 760] width 24 height 13
click at [1464, 725] on button "Save & Exit" at bounding box center [1456, 717] width 130 height 39
